Goal: Transaction & Acquisition: Purchase product/service

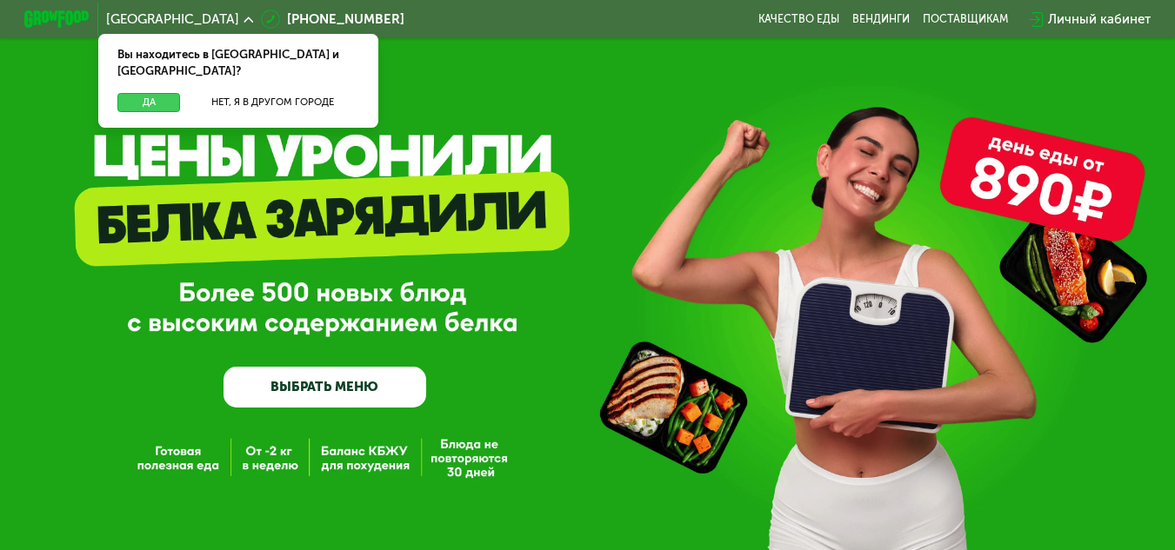
click at [149, 93] on button "Да" at bounding box center [148, 103] width 63 height 20
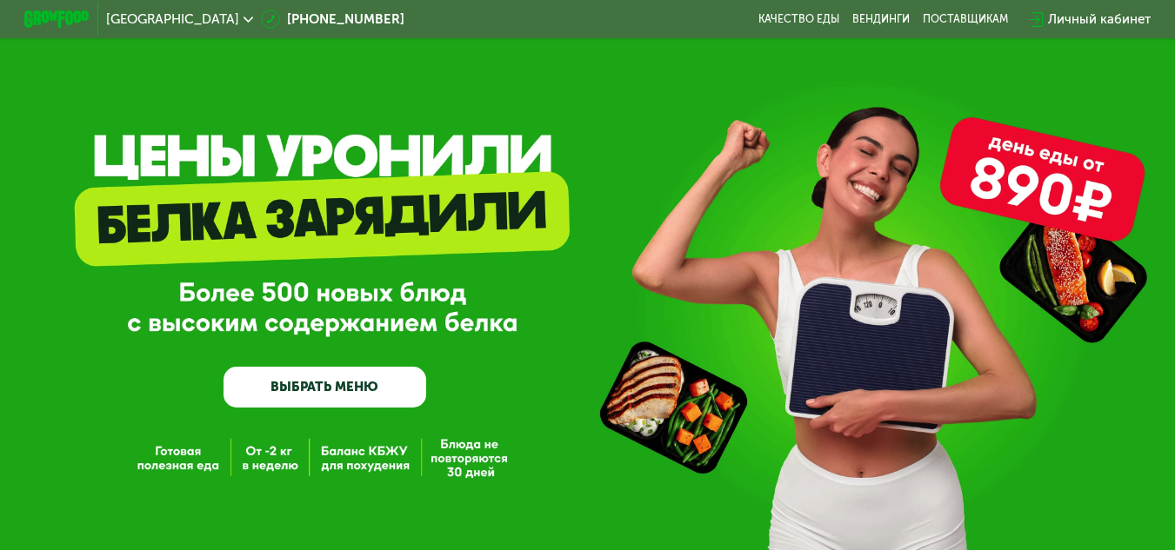
click at [296, 387] on link "ВЫБРАТЬ МЕНЮ" at bounding box center [324, 387] width 203 height 41
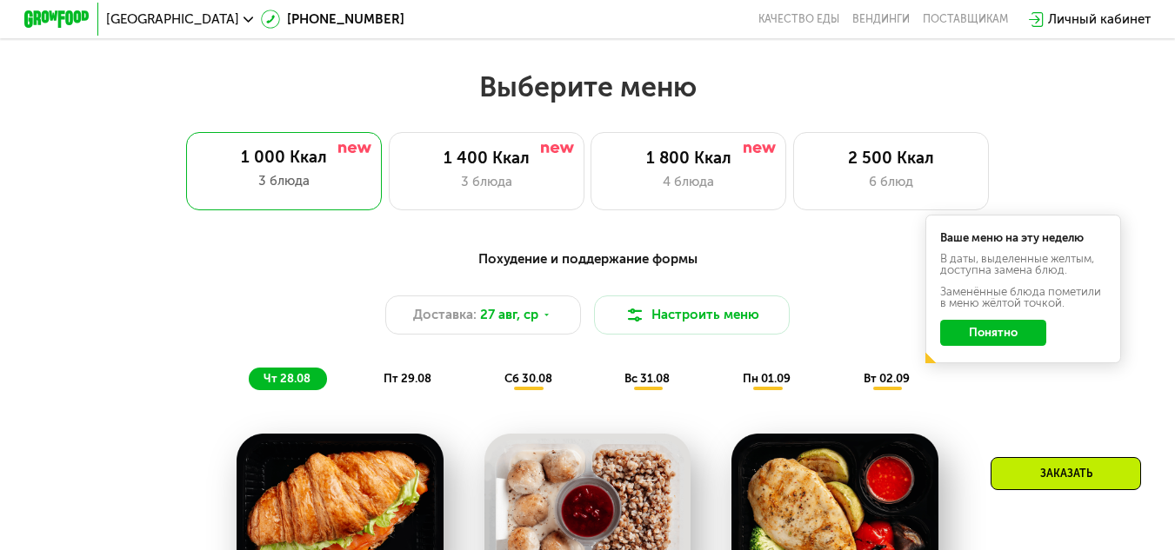
scroll to position [709, 0]
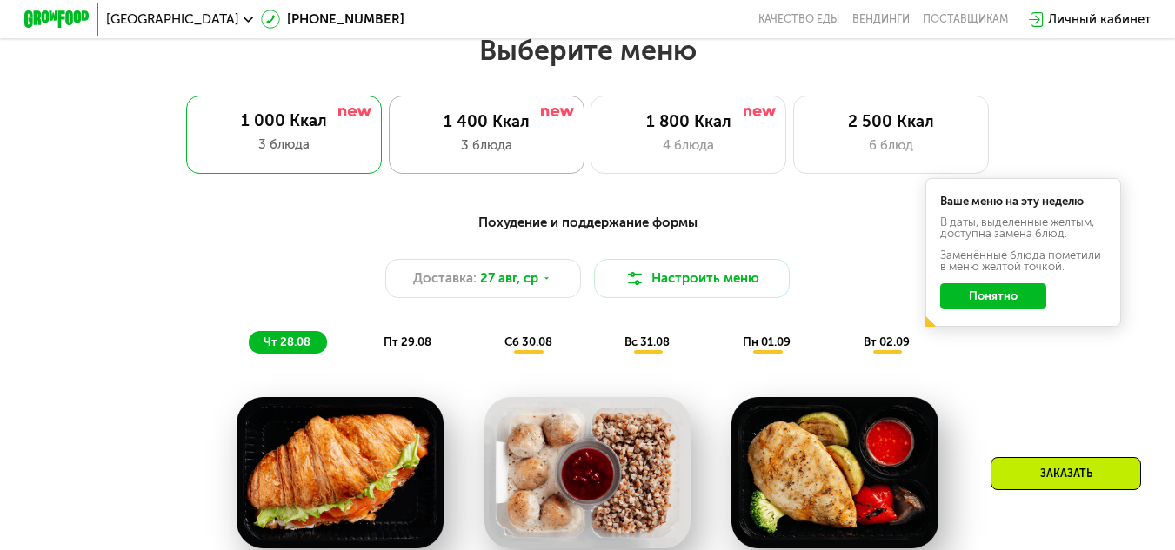
click at [503, 143] on div "3 блюда" at bounding box center [486, 146] width 162 height 20
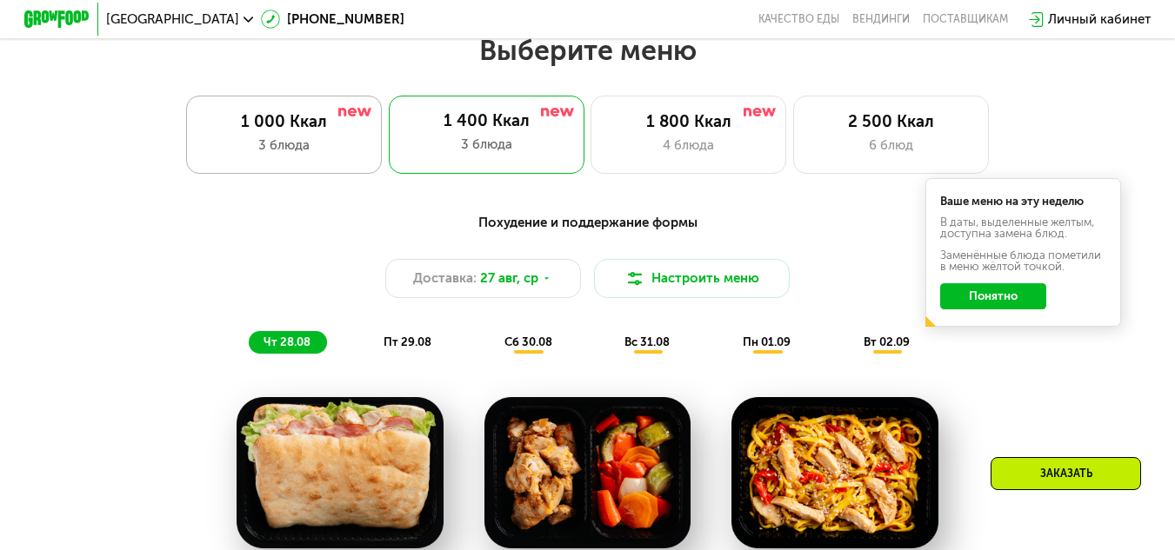
click at [389, 164] on div "1 000 Ккал 3 блюда" at bounding box center [487, 135] width 196 height 78
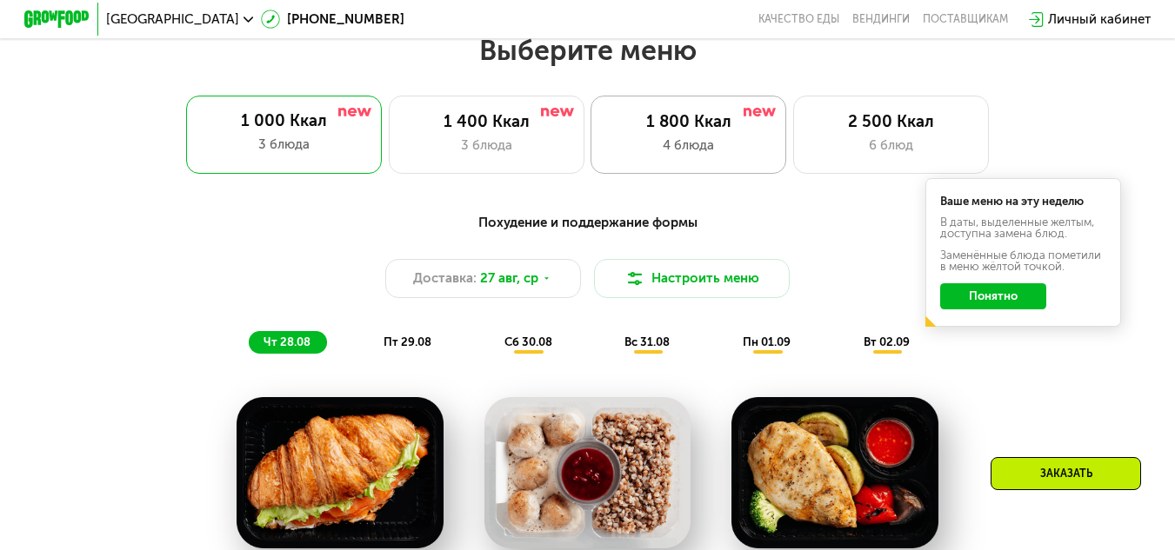
click at [701, 156] on div "4 блюда" at bounding box center [689, 146] width 162 height 20
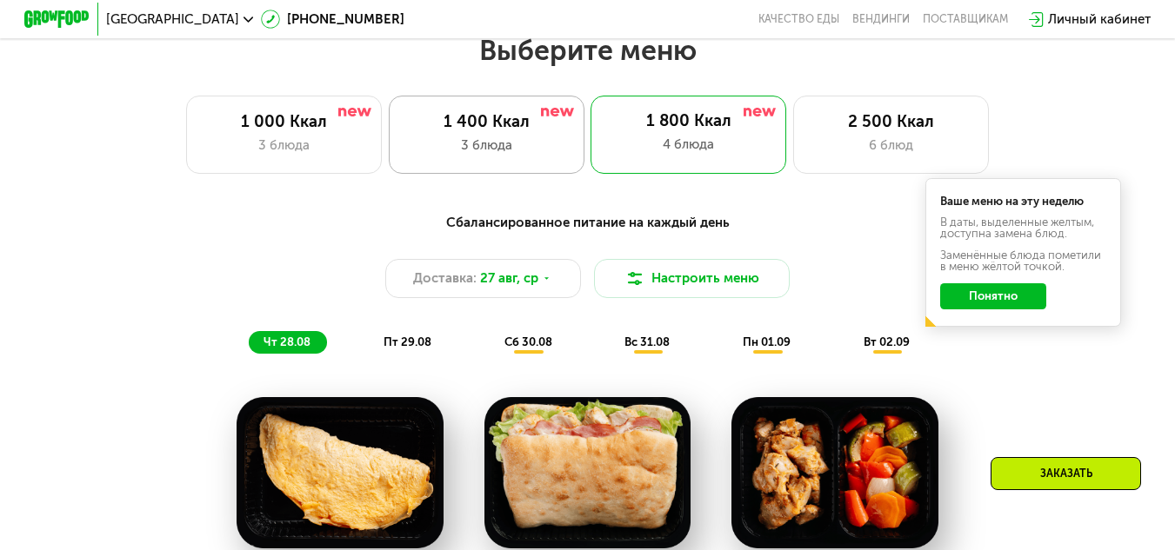
click at [525, 156] on div "3 блюда" at bounding box center [486, 146] width 162 height 20
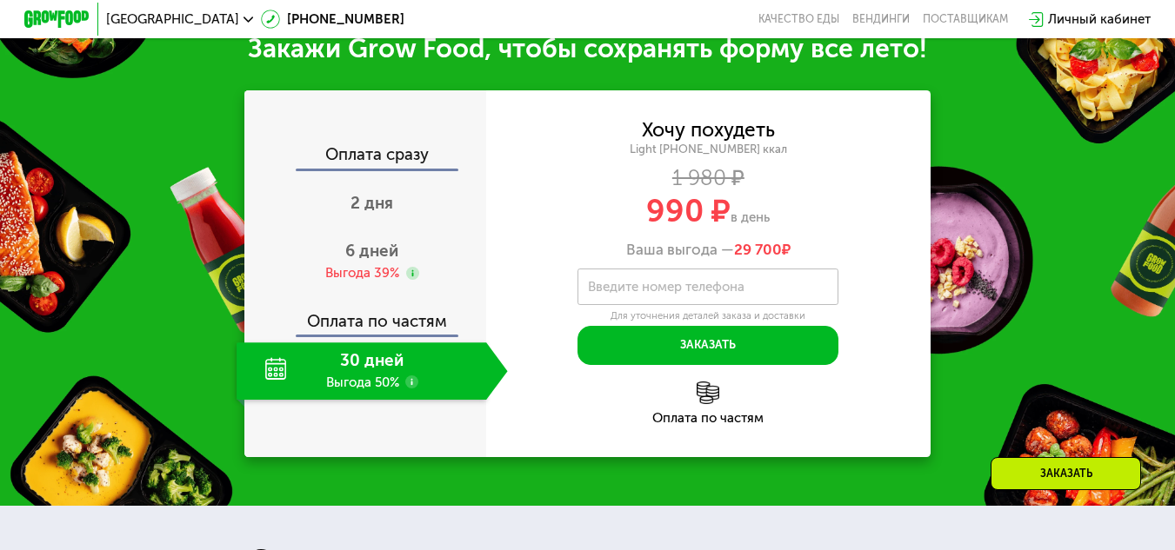
scroll to position [1666, 0]
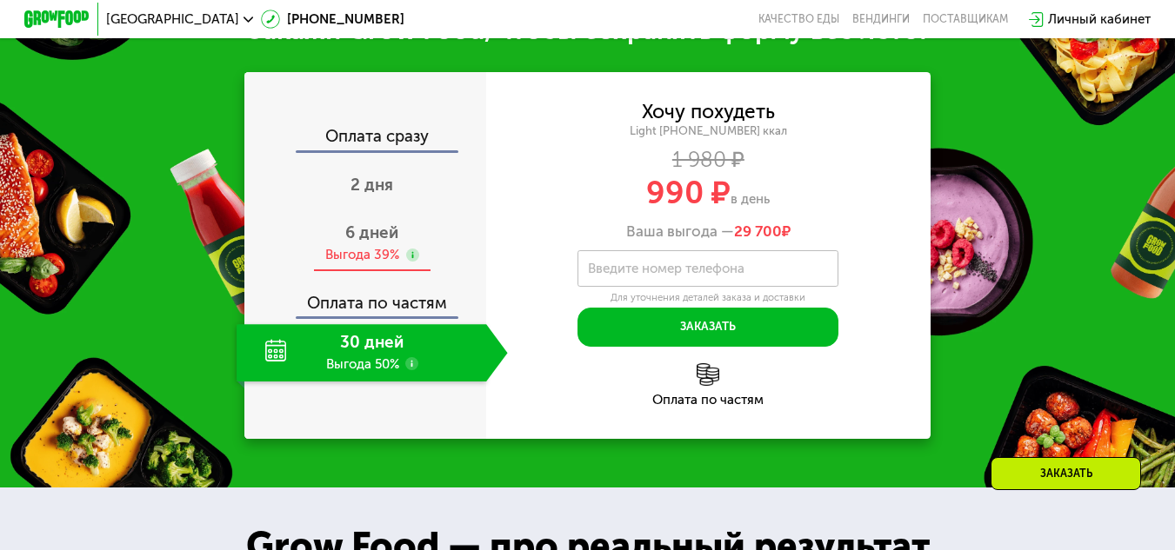
click at [389, 264] on div "Выгода 39%" at bounding box center [362, 255] width 74 height 18
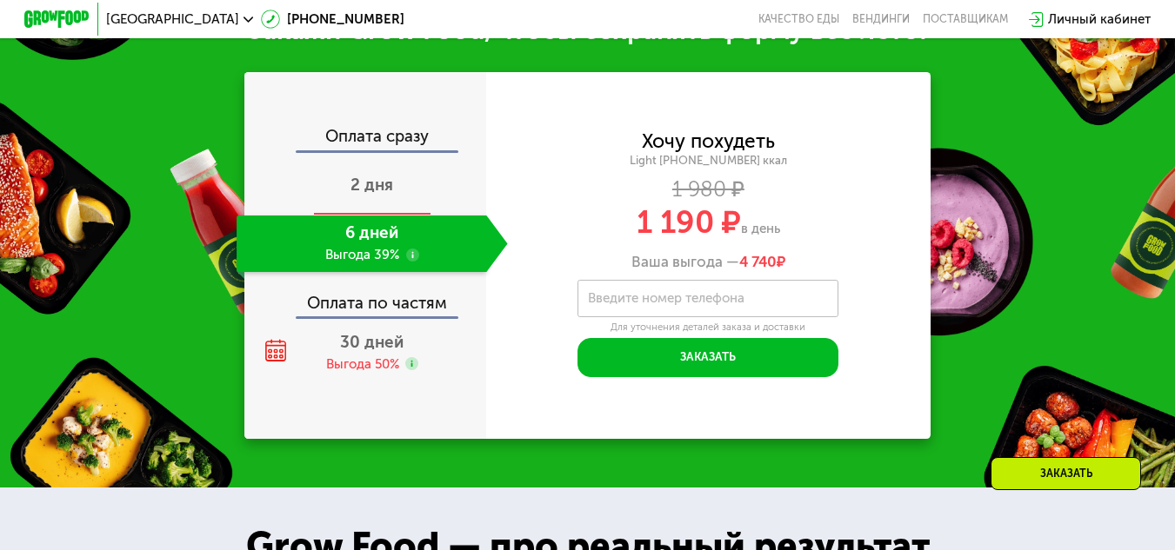
click at [399, 204] on div "2 дня" at bounding box center [371, 186] width 270 height 57
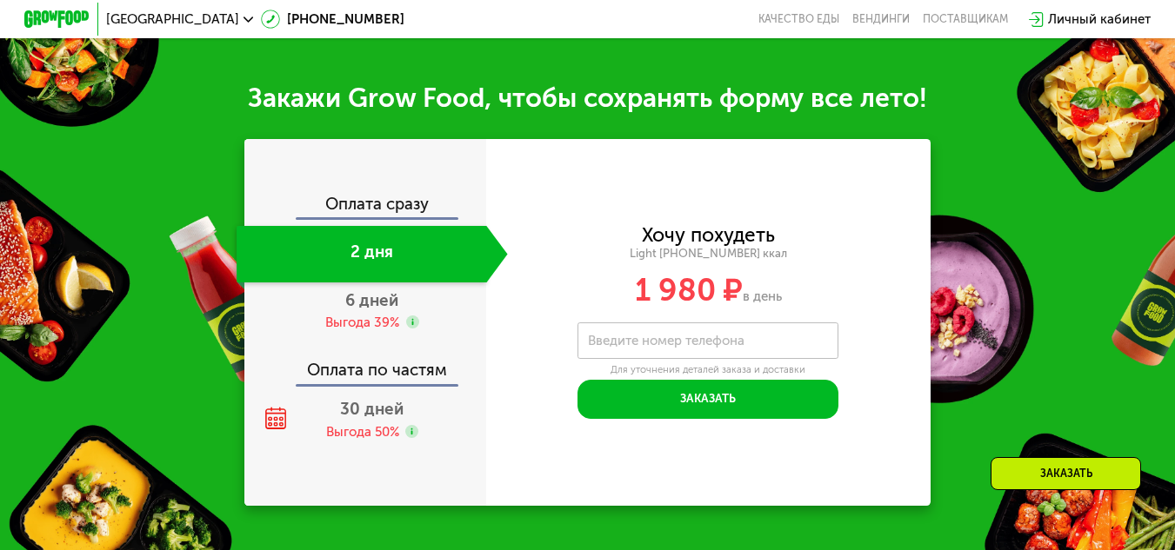
scroll to position [1734, 0]
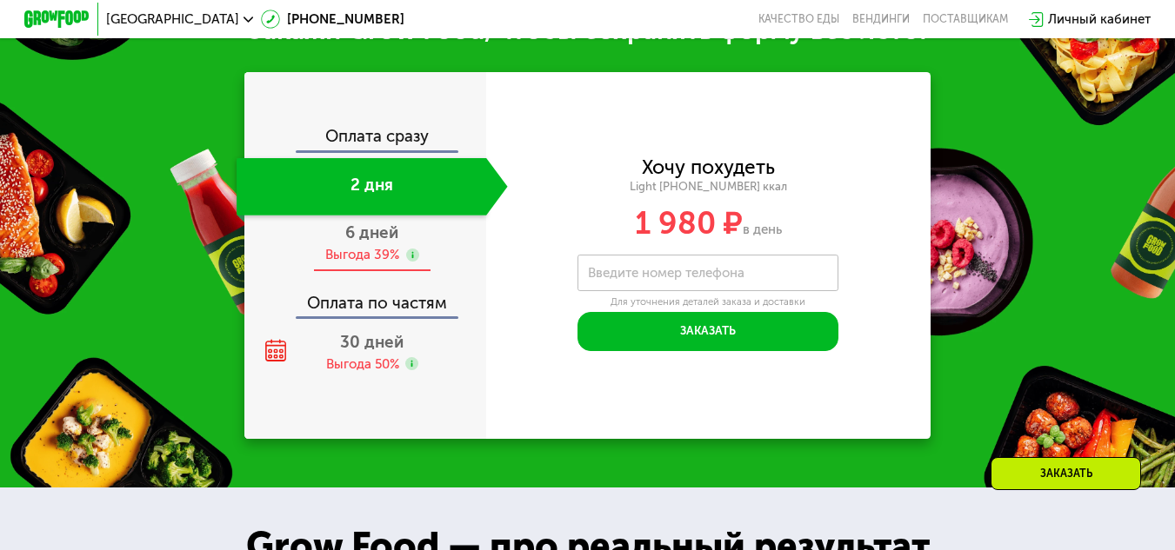
click at [377, 243] on span "6 дней" at bounding box center [371, 233] width 53 height 20
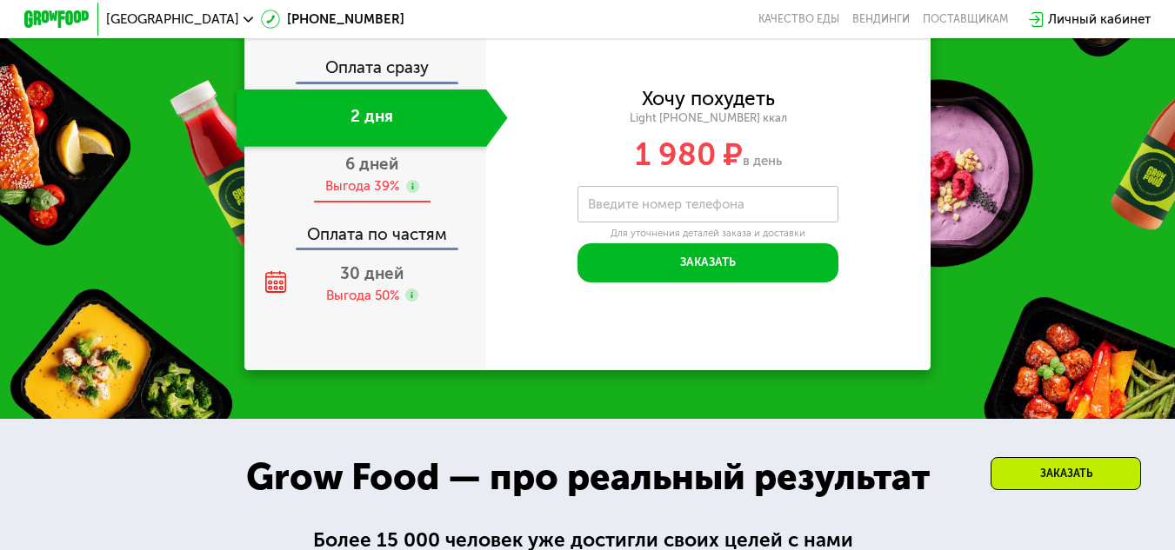
scroll to position [1666, 0]
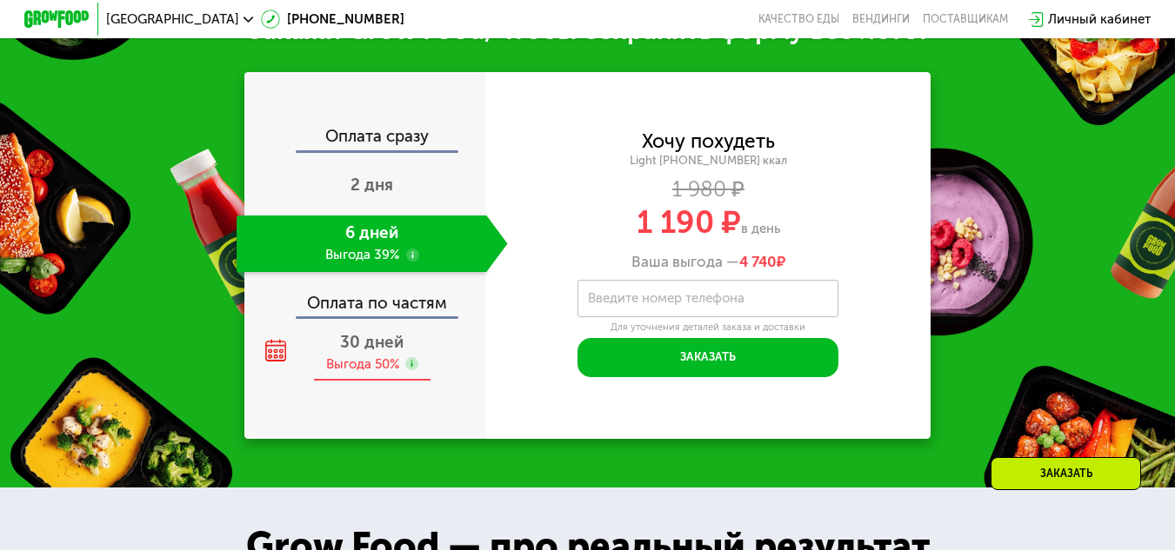
click at [361, 374] on div "30 дней Выгода 50%" at bounding box center [371, 352] width 270 height 57
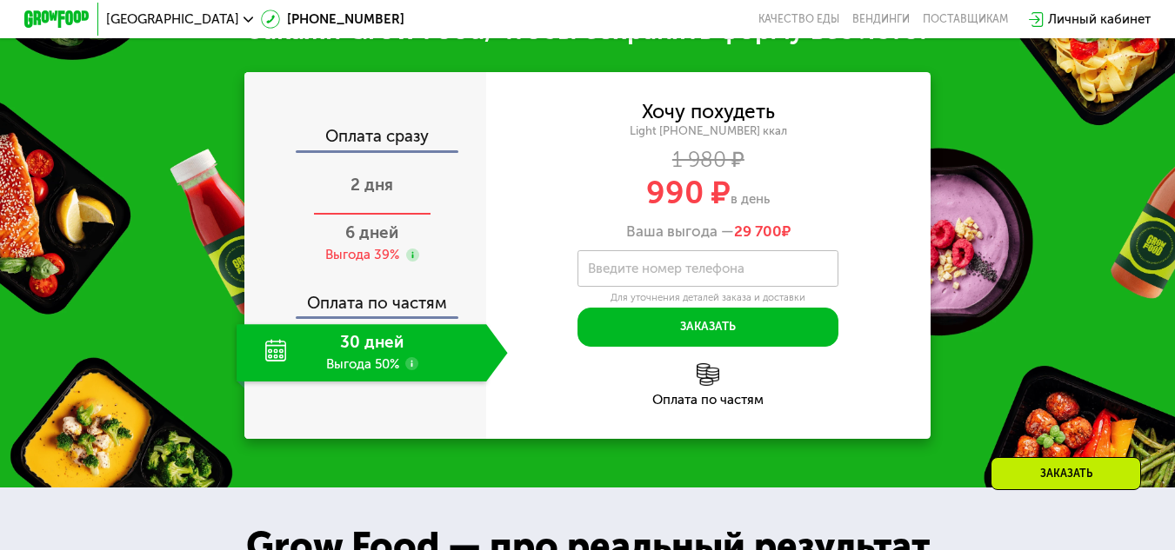
click at [395, 216] on div "2 дня" at bounding box center [371, 186] width 270 height 57
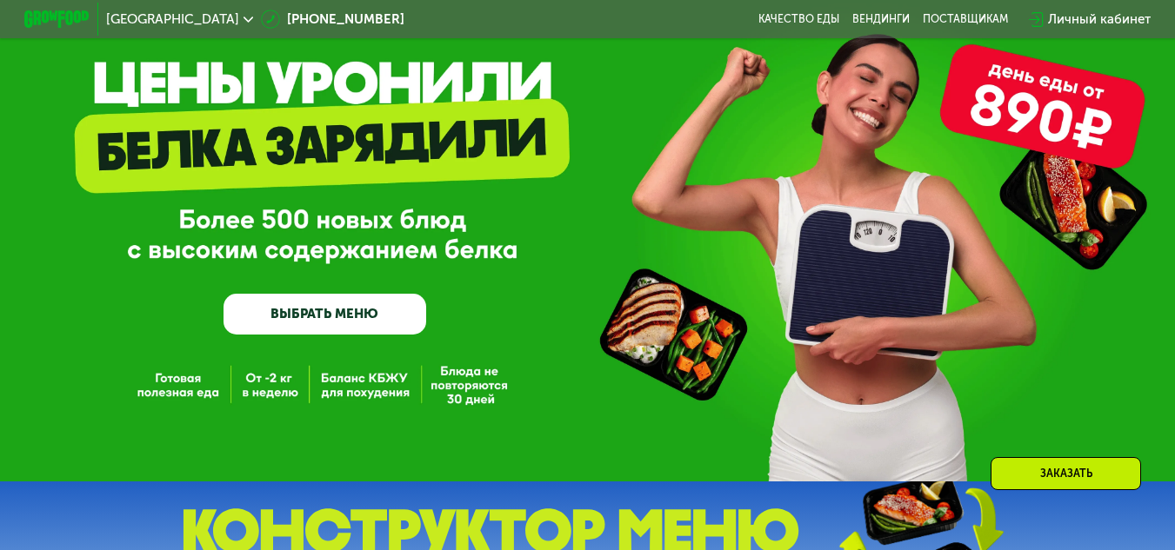
scroll to position [0, 0]
